Goal: Task Accomplishment & Management: Use online tool/utility

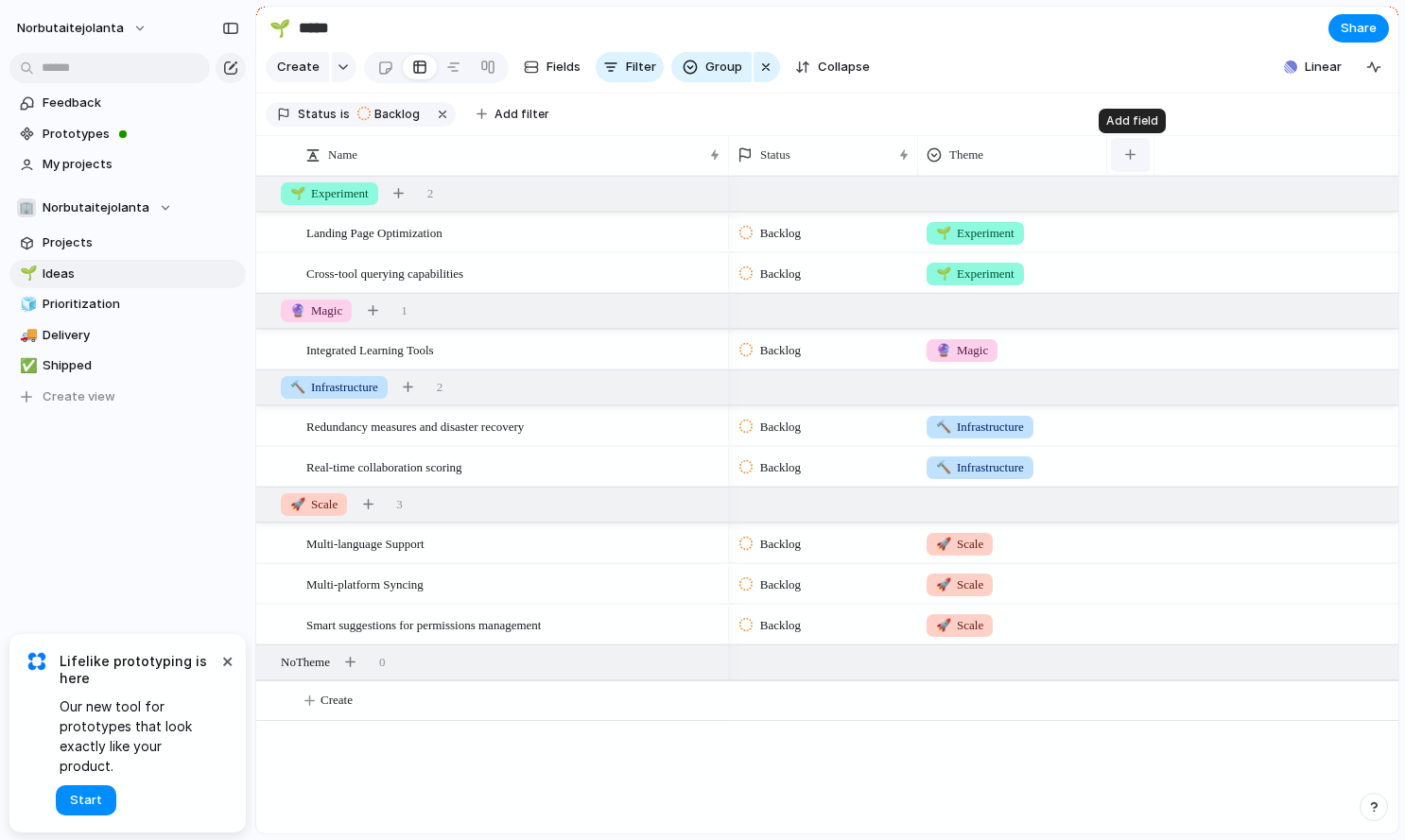
click at [1130, 152] on div "button" at bounding box center [1130, 154] width 11 height 11
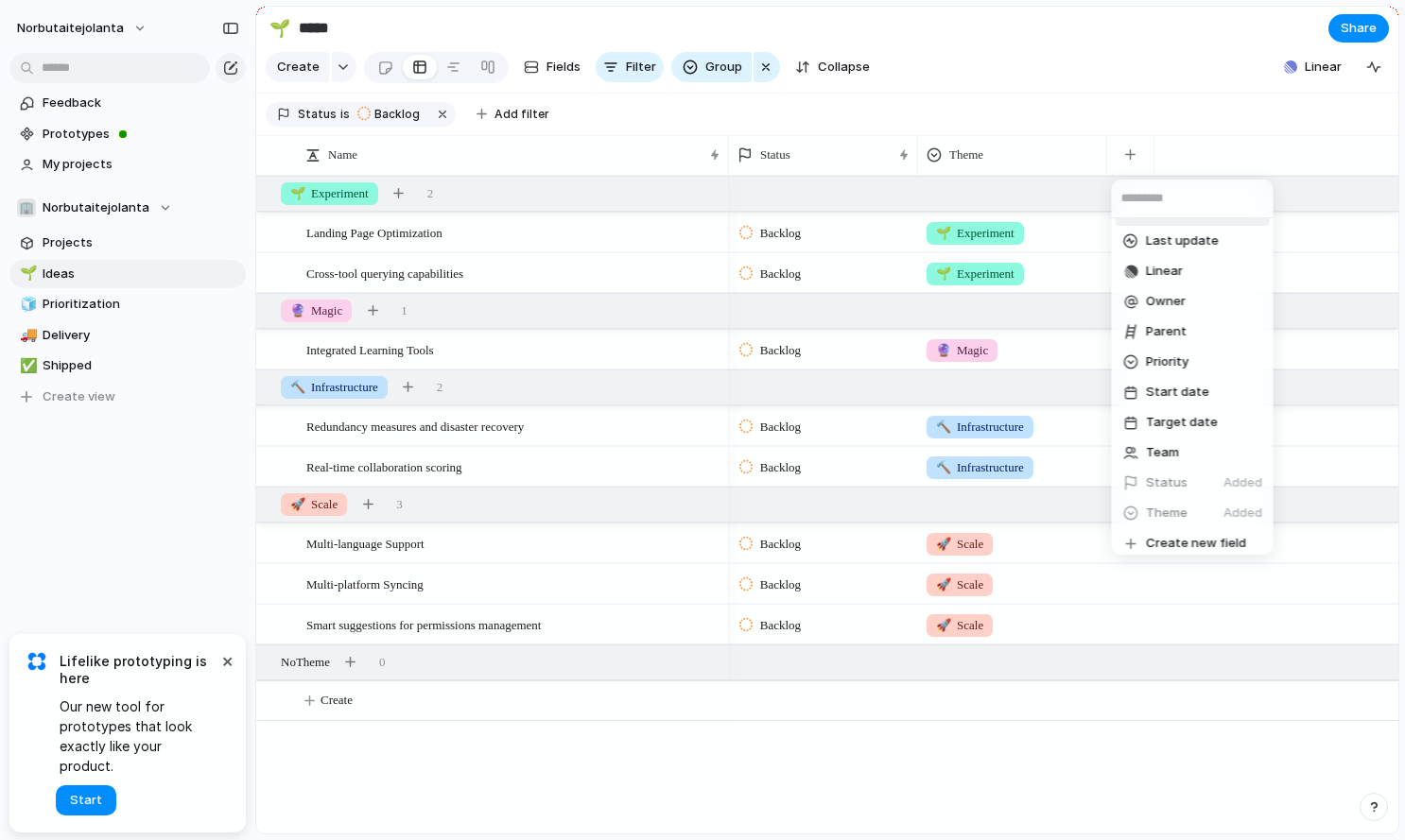
scroll to position [309, 0]
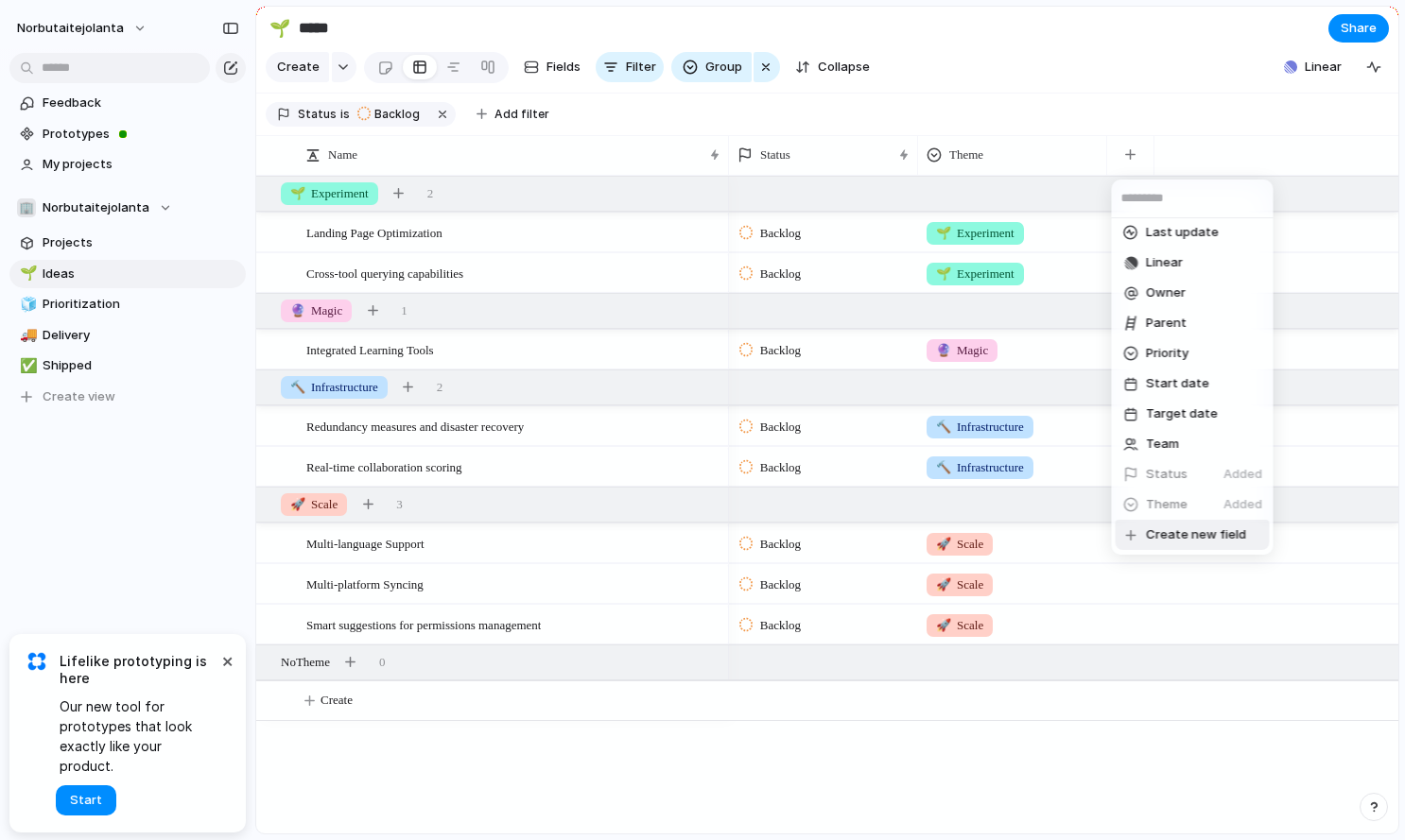
click at [1230, 536] on span "Create new field" at bounding box center [1196, 534] width 100 height 18
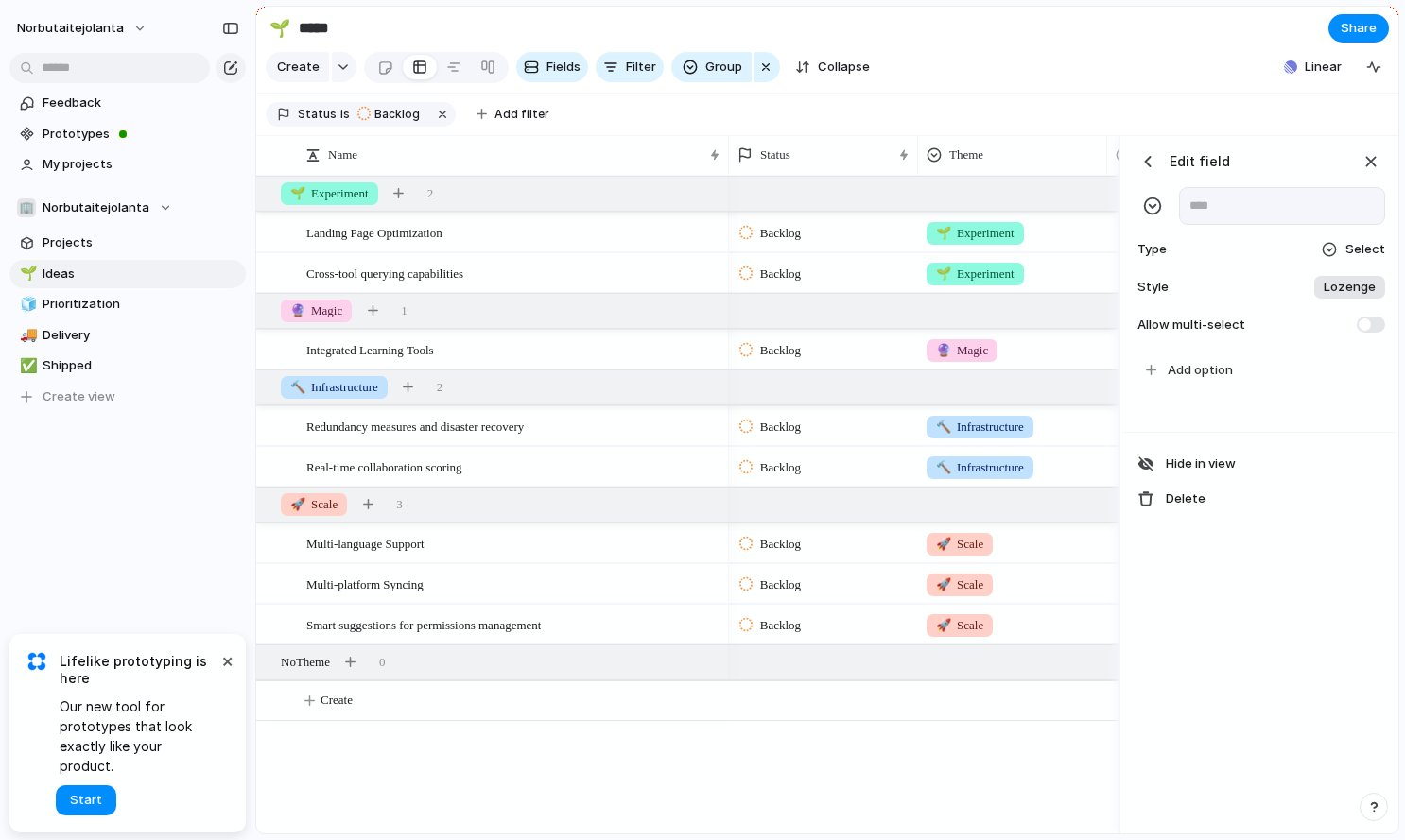
scroll to position [0, 226]
